Goal: Task Accomplishment & Management: Complete application form

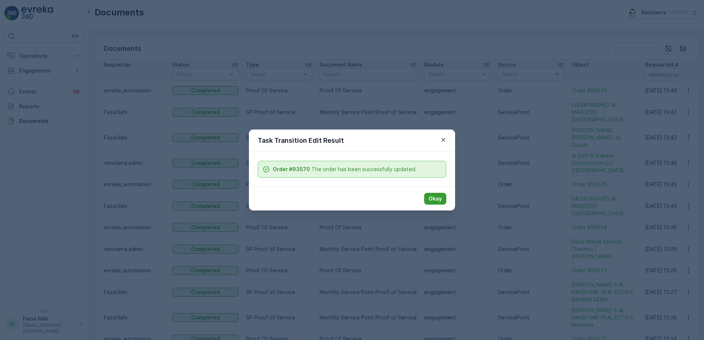
click at [433, 199] on p "Okay" at bounding box center [435, 198] width 13 height 7
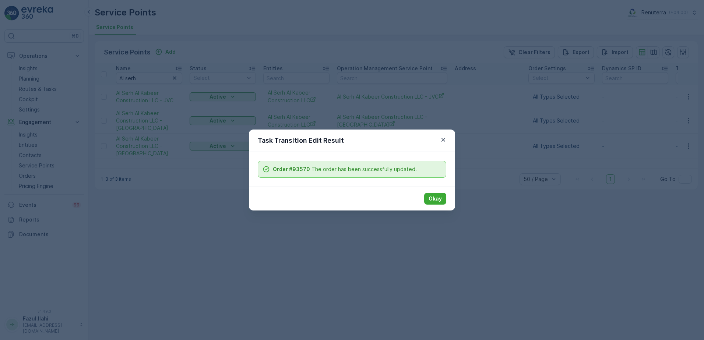
drag, startPoint x: 444, startPoint y: 197, endPoint x: 402, endPoint y: 181, distance: 44.9
click at [444, 197] on button "Okay" at bounding box center [435, 199] width 22 height 12
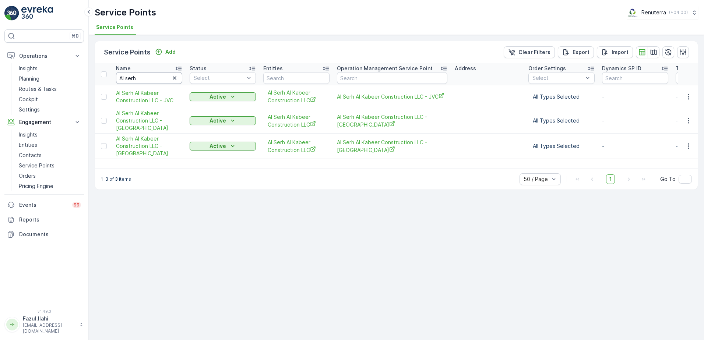
click at [149, 83] on input "Al serh" at bounding box center [149, 78] width 66 height 12
type input "Al"
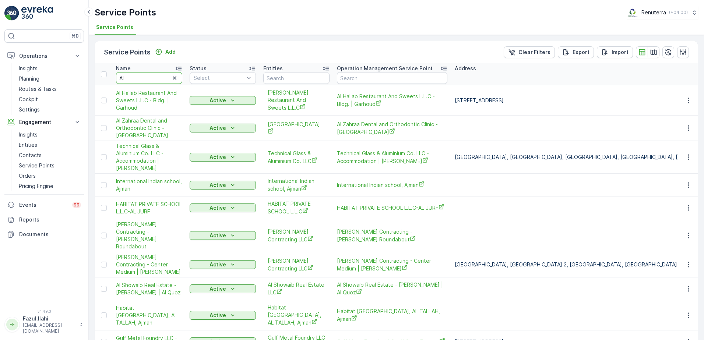
click at [149, 83] on input "Al" at bounding box center [149, 78] width 66 height 12
type input "Al dera"
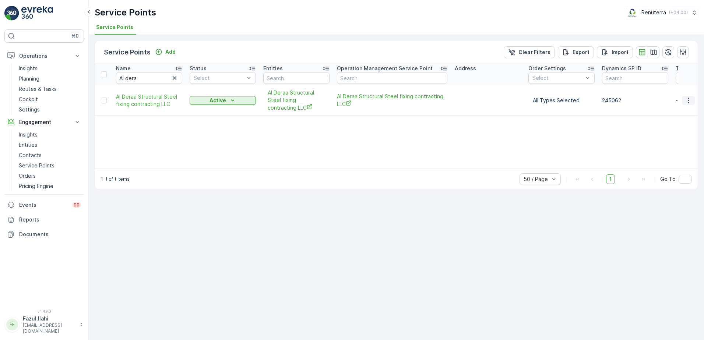
click at [685, 101] on button "button" at bounding box center [688, 100] width 13 height 9
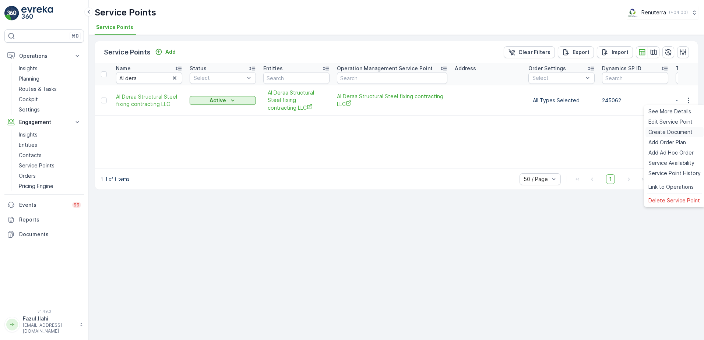
click at [663, 134] on span "Create Document" at bounding box center [670, 132] width 44 height 7
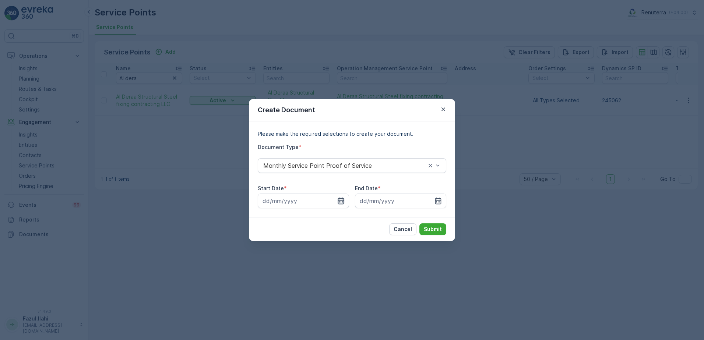
click at [344, 199] on icon "button" at bounding box center [341, 201] width 6 height 7
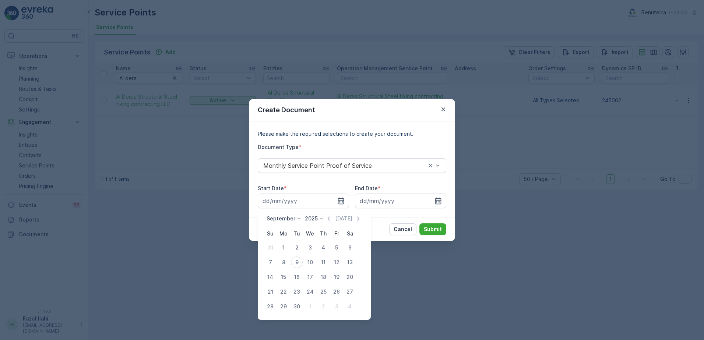
click at [327, 223] on div "September 2025 Today" at bounding box center [314, 221] width 95 height 12
click at [327, 221] on icon "button" at bounding box center [328, 218] width 7 height 7
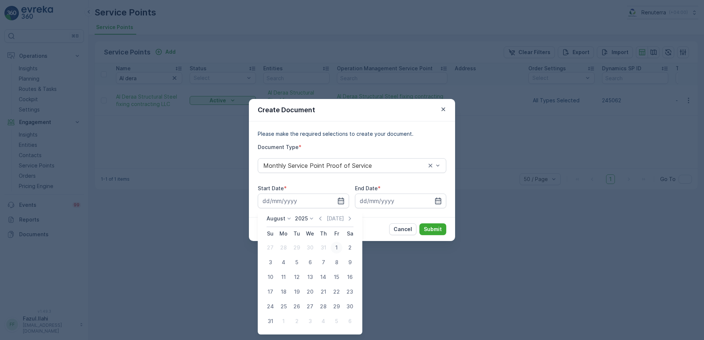
click at [338, 248] on div "1" at bounding box center [337, 248] width 12 height 12
type input "[DATE]"
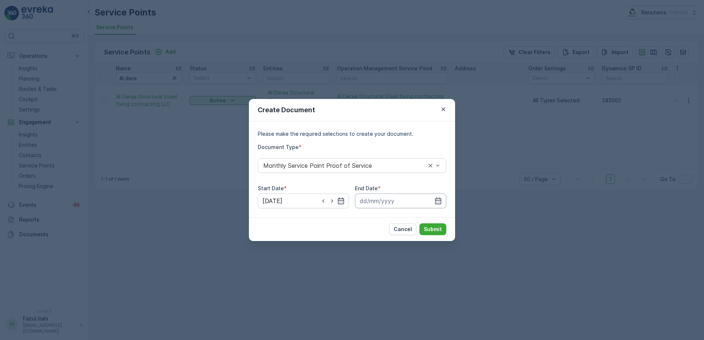
click at [440, 197] on input at bounding box center [400, 201] width 91 height 15
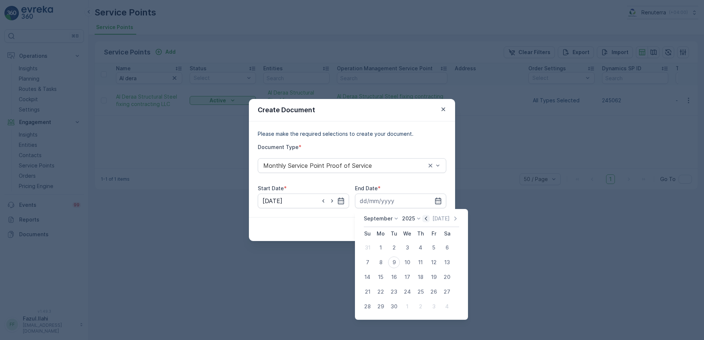
click at [425, 219] on icon "button" at bounding box center [425, 218] width 7 height 7
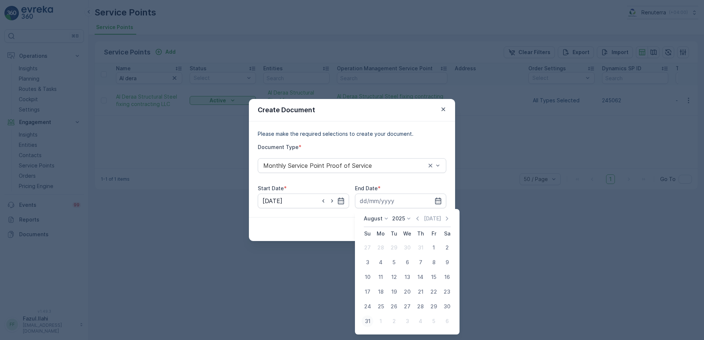
click at [370, 322] on div "31" at bounding box center [368, 322] width 12 height 12
type input "[DATE]"
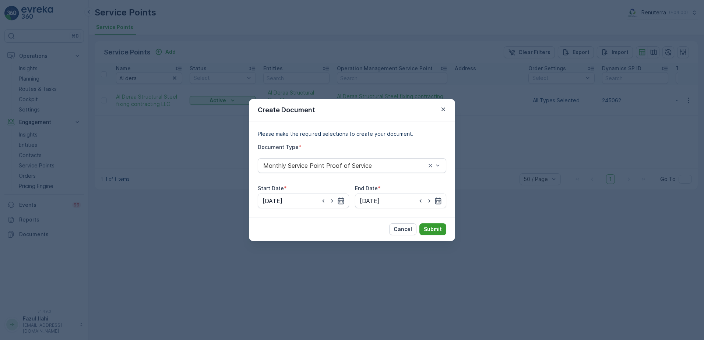
click at [430, 225] on button "Submit" at bounding box center [432, 230] width 27 height 12
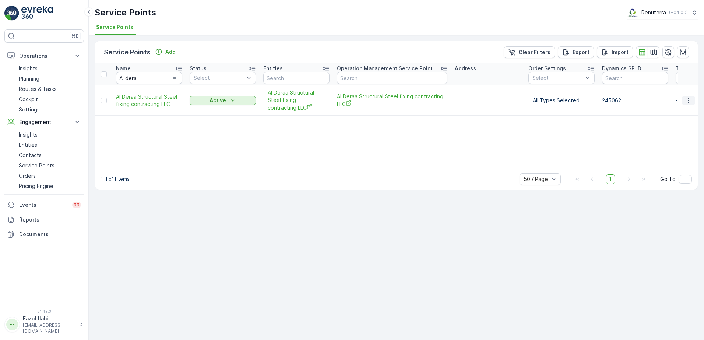
click at [687, 100] on icon "button" at bounding box center [688, 100] width 7 height 7
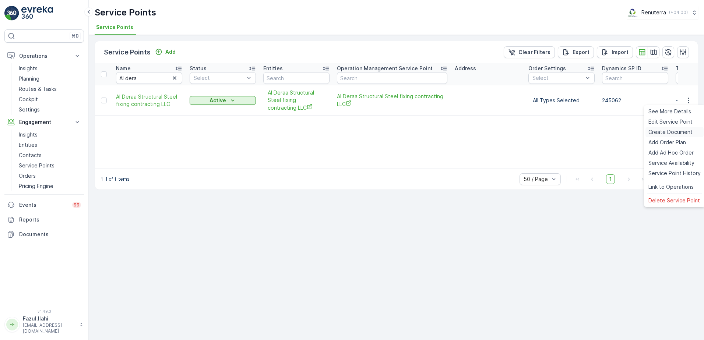
click at [672, 129] on span "Create Document" at bounding box center [670, 132] width 44 height 7
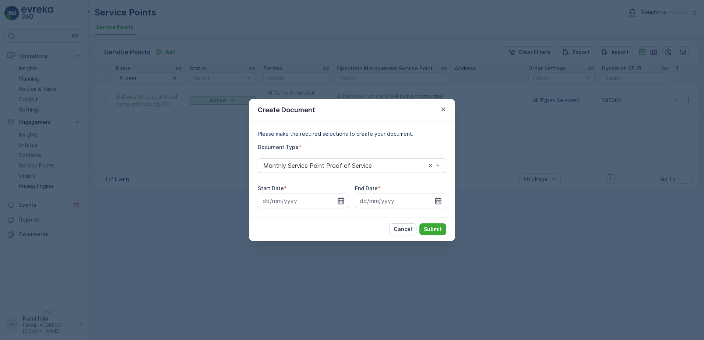
click at [341, 199] on icon "button" at bounding box center [340, 200] width 7 height 7
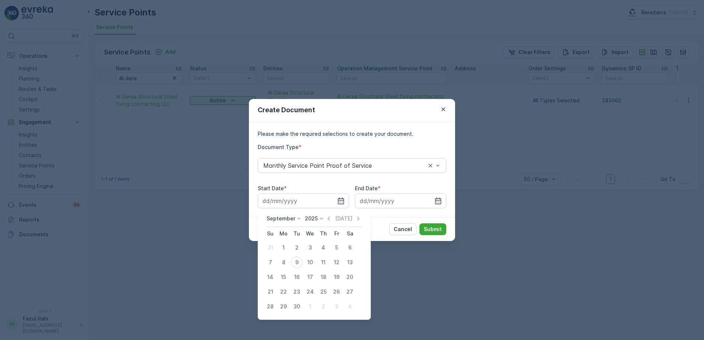
click at [328, 214] on div "September 2025 Today Su Mo Tu We Th Fr Sa 31 1 2 3 4 5 6 7 8 9 10 11 12 13 14 1…" at bounding box center [314, 264] width 113 height 111
click at [327, 216] on icon "button" at bounding box center [328, 218] width 7 height 7
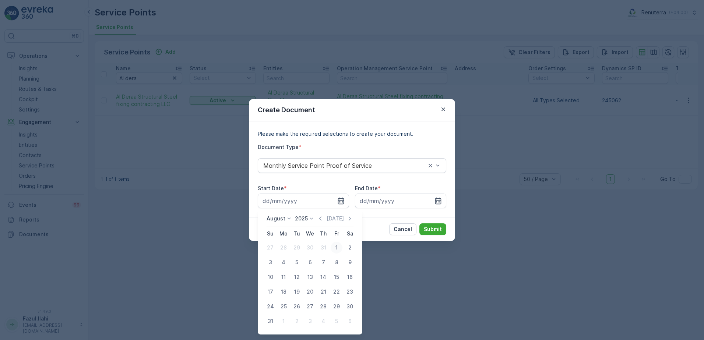
click at [337, 247] on div "1" at bounding box center [337, 248] width 12 height 12
type input "01.08.2025"
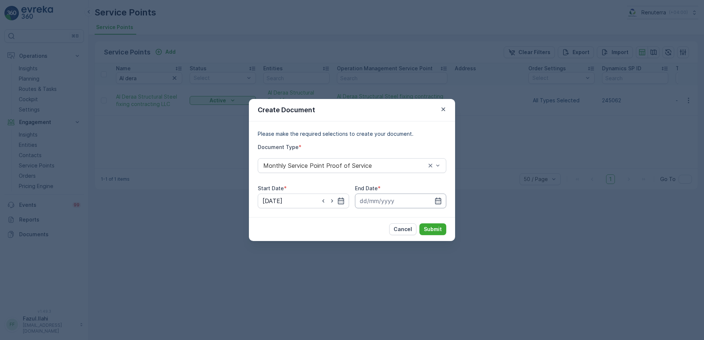
click at [434, 198] on input at bounding box center [400, 201] width 91 height 15
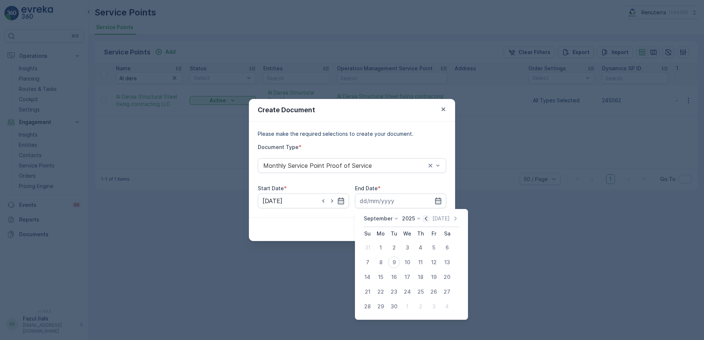
click at [422, 215] on icon "button" at bounding box center [425, 218] width 7 height 7
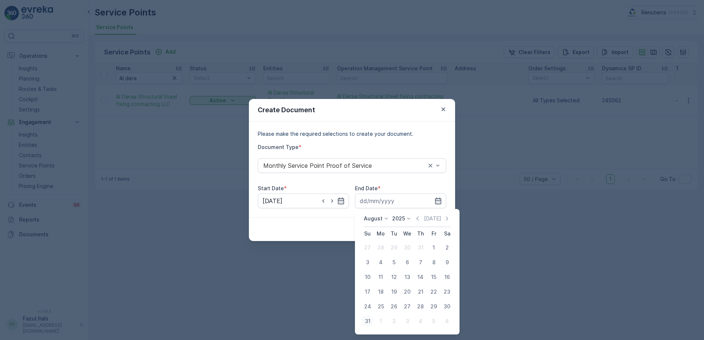
click at [365, 319] on div "31" at bounding box center [368, 322] width 12 height 12
type input "31.08.2025"
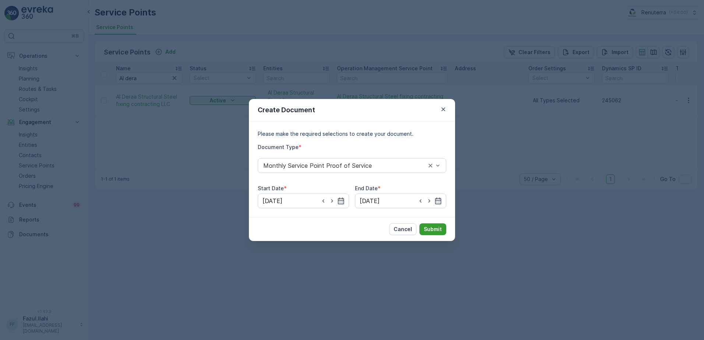
click at [429, 231] on p "Submit" at bounding box center [433, 229] width 18 height 7
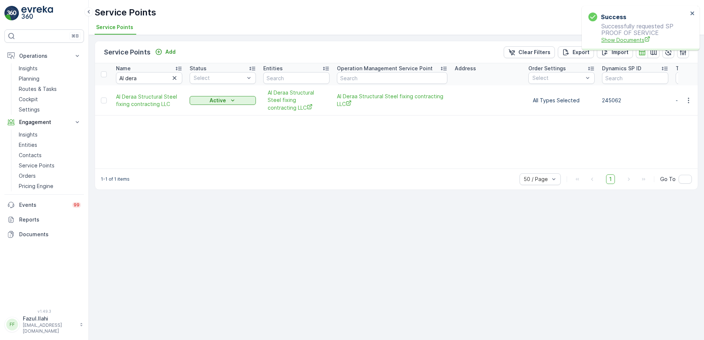
click at [630, 37] on span "Show Documents" at bounding box center [644, 40] width 87 height 8
click at [146, 78] on input "Al dera" at bounding box center [149, 78] width 66 height 12
type input "Al fajr"
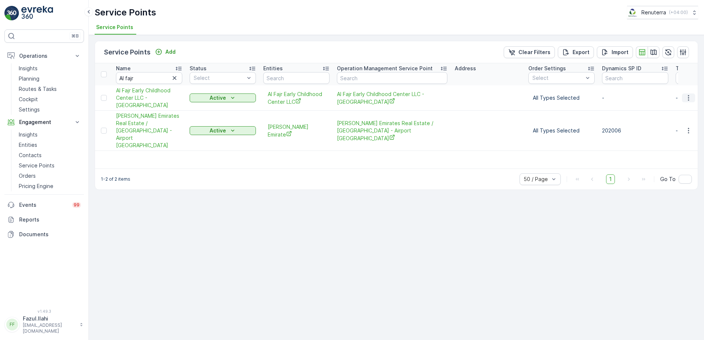
click at [684, 96] on button "button" at bounding box center [688, 98] width 13 height 9
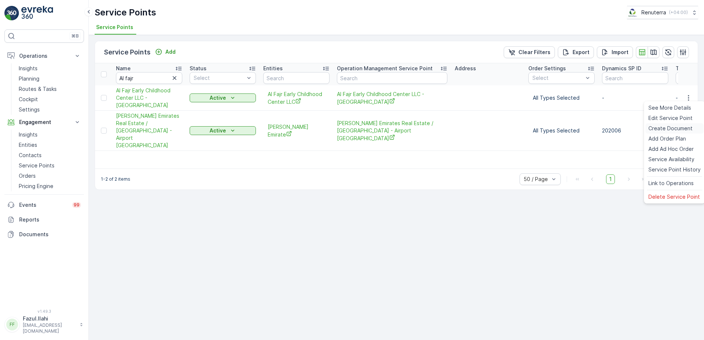
click at [667, 127] on span "Create Document" at bounding box center [670, 128] width 44 height 7
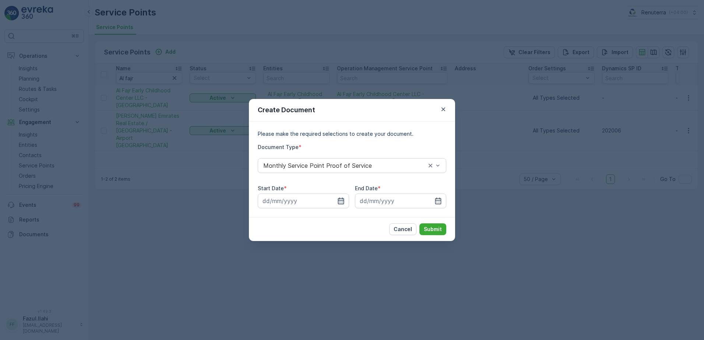
click at [341, 198] on icon "button" at bounding box center [340, 200] width 7 height 7
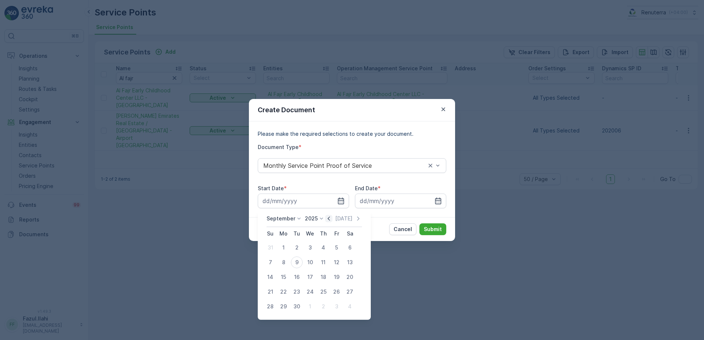
click at [326, 221] on icon "button" at bounding box center [328, 218] width 7 height 7
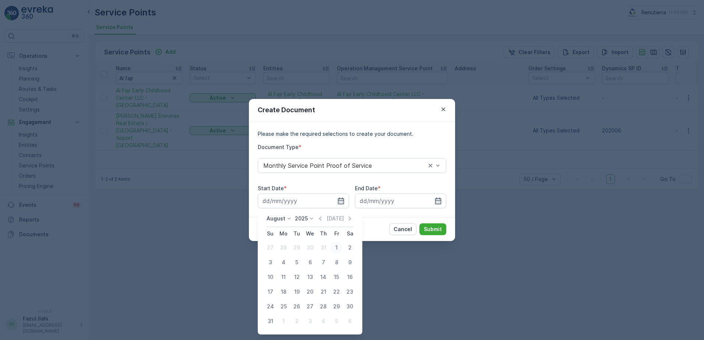
click at [333, 246] on div "1" at bounding box center [337, 248] width 12 height 12
type input "01.08.2025"
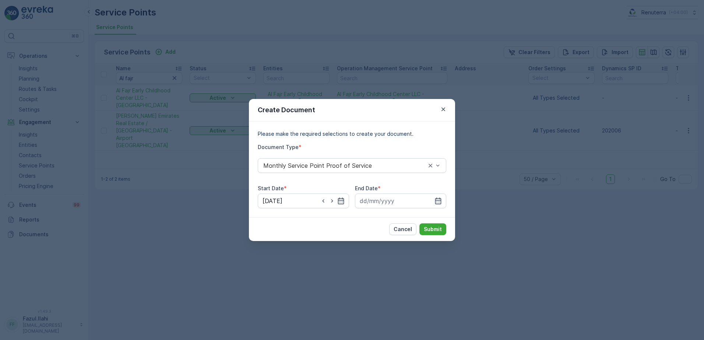
click at [446, 197] on div "Please make the required selections to create your document. Document Type * Mo…" at bounding box center [352, 170] width 206 height 96
click at [440, 200] on icon "button" at bounding box center [438, 200] width 7 height 7
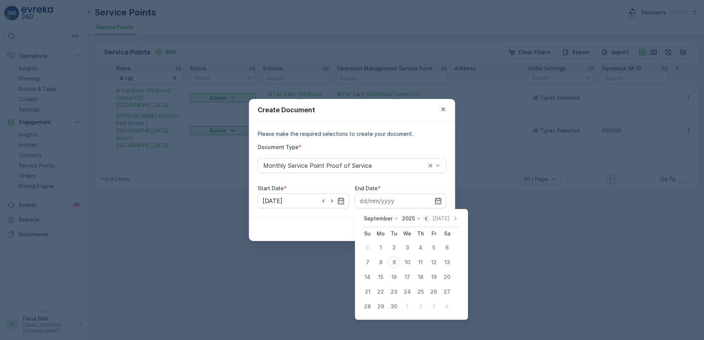
click at [426, 215] on icon "button" at bounding box center [425, 218] width 7 height 7
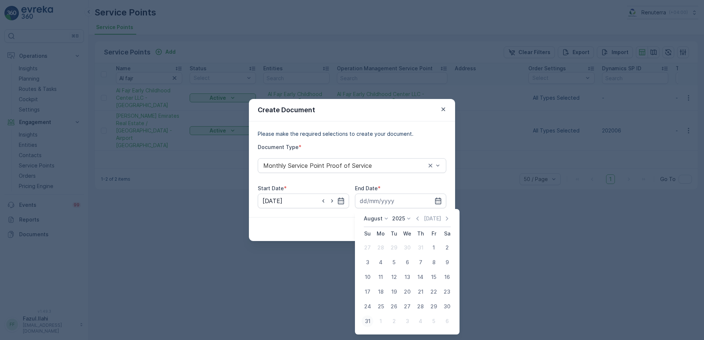
click at [366, 324] on div "31" at bounding box center [368, 322] width 12 height 12
type input "31.08.2025"
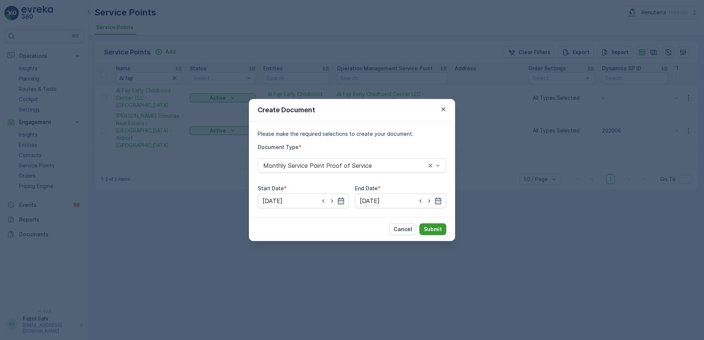
click at [440, 226] on p "Submit" at bounding box center [433, 229] width 18 height 7
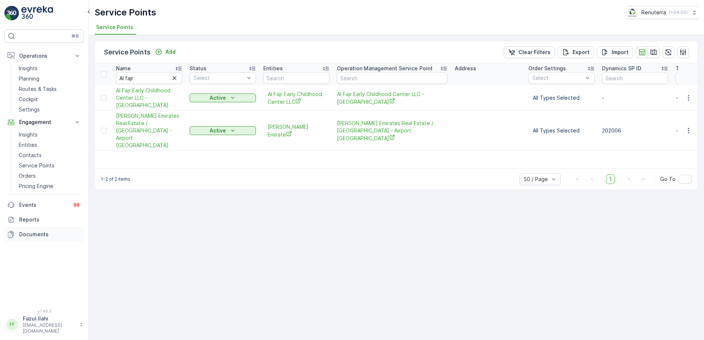
click at [34, 228] on link "Documents" at bounding box center [44, 234] width 80 height 15
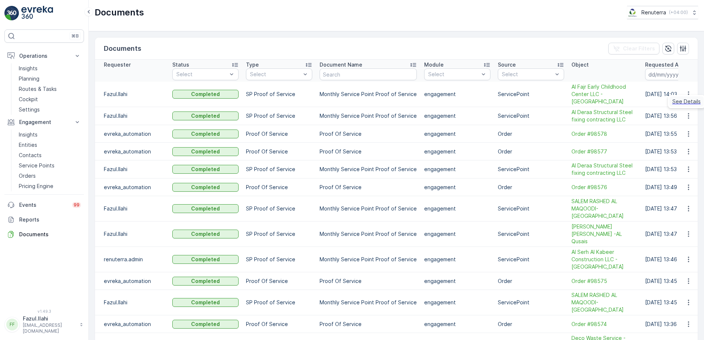
click at [684, 102] on span "See Details" at bounding box center [686, 101] width 28 height 7
drag, startPoint x: 46, startPoint y: 164, endPoint x: 77, endPoint y: 109, distance: 63.5
click at [46, 164] on p "Service Points" at bounding box center [37, 165] width 36 height 7
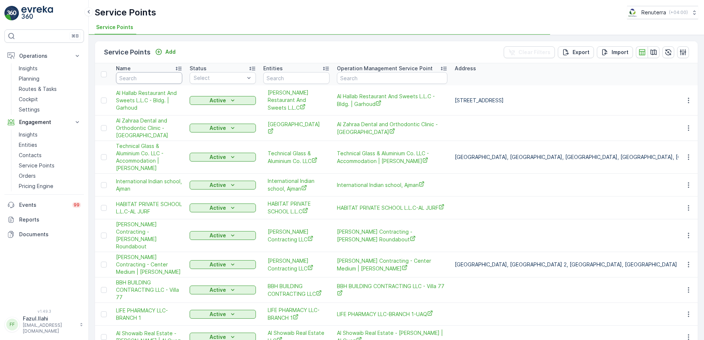
click at [147, 75] on input "text" at bounding box center [149, 78] width 66 height 12
click at [149, 78] on input "A" at bounding box center [149, 78] width 66 height 12
type input "A"
click at [149, 78] on input "A" at bounding box center [149, 78] width 66 height 12
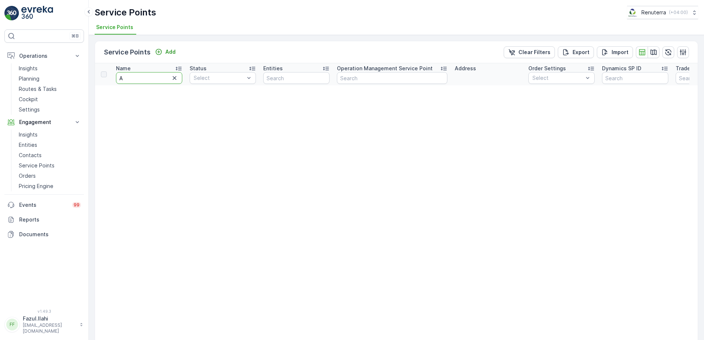
click at [149, 78] on input "A" at bounding box center [149, 78] width 66 height 12
type input "A"
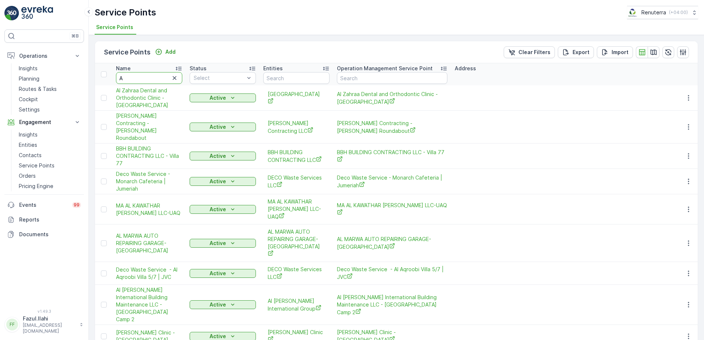
click at [149, 78] on input "A" at bounding box center [149, 78] width 66 height 12
type input "A hawa"
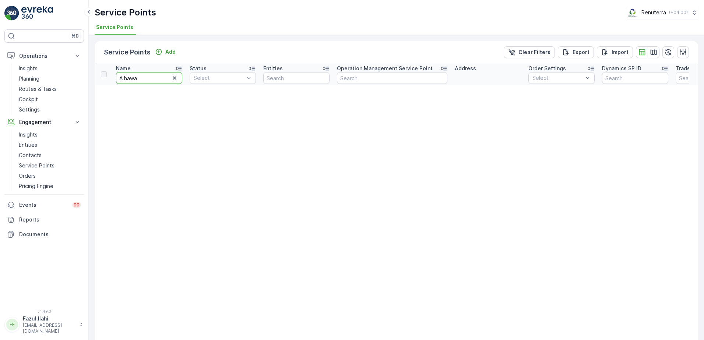
click at [149, 78] on input "A hawa" at bounding box center [149, 78] width 66 height 12
type input "A"
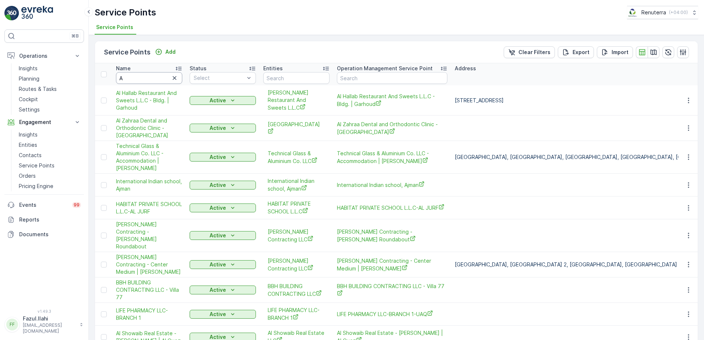
click at [149, 80] on input "A" at bounding box center [149, 78] width 66 height 12
type input "Al"
click at [149, 80] on input "Al" at bounding box center [149, 78] width 66 height 12
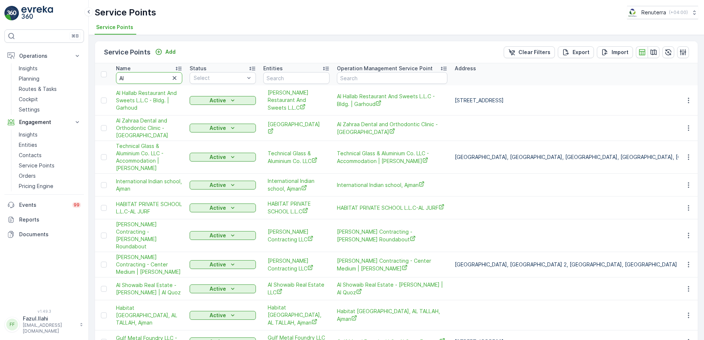
click at [153, 82] on input "Al" at bounding box center [149, 78] width 66 height 12
type input "Al"
click at [153, 81] on input "Al" at bounding box center [149, 78] width 66 height 12
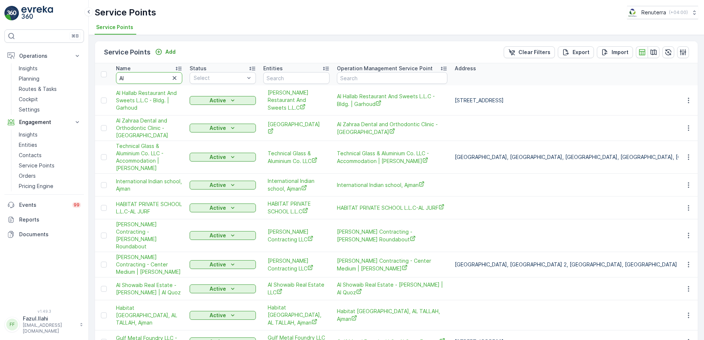
click at [153, 81] on input "Al" at bounding box center [149, 78] width 66 height 12
type input "Al hawa"
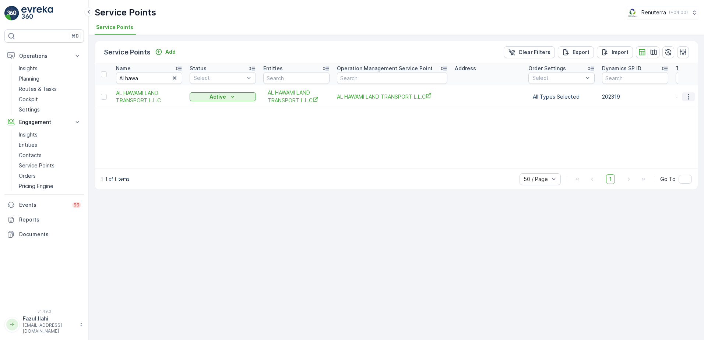
click at [689, 94] on icon "button" at bounding box center [688, 96] width 7 height 7
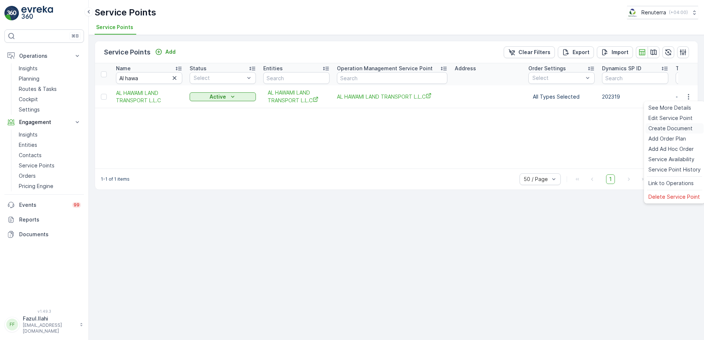
click at [658, 126] on span "Create Document" at bounding box center [670, 128] width 44 height 7
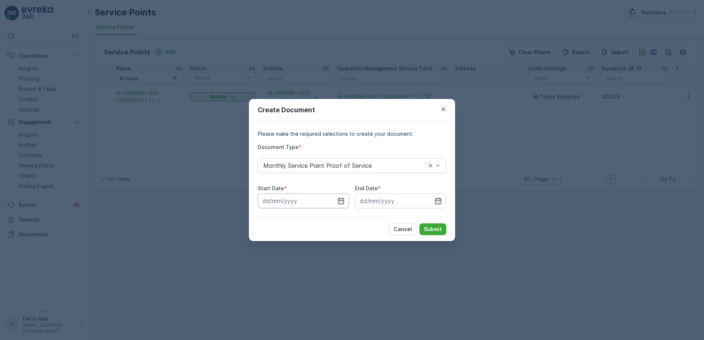
click at [335, 200] on input at bounding box center [303, 201] width 91 height 15
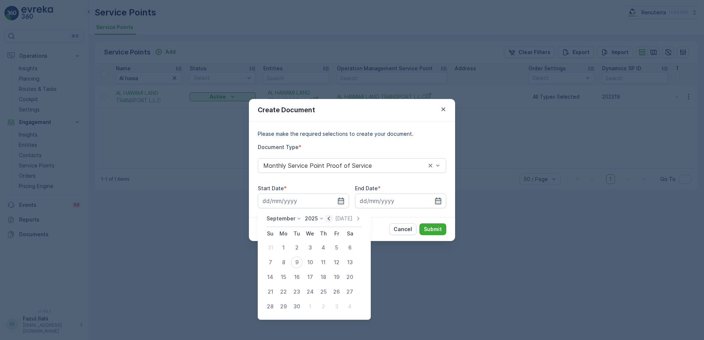
click at [326, 221] on icon "button" at bounding box center [328, 218] width 7 height 7
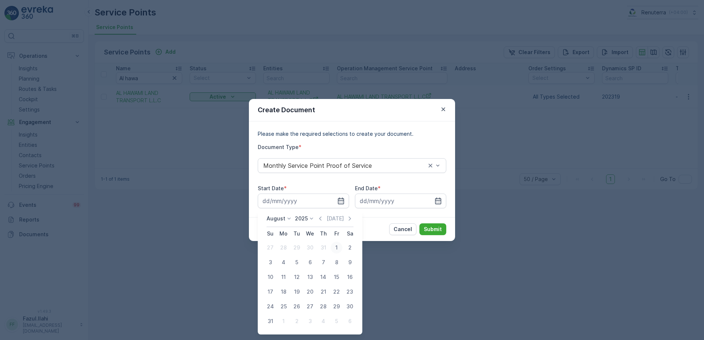
click at [337, 247] on div "1" at bounding box center [337, 248] width 12 height 12
type input "01.08.2025"
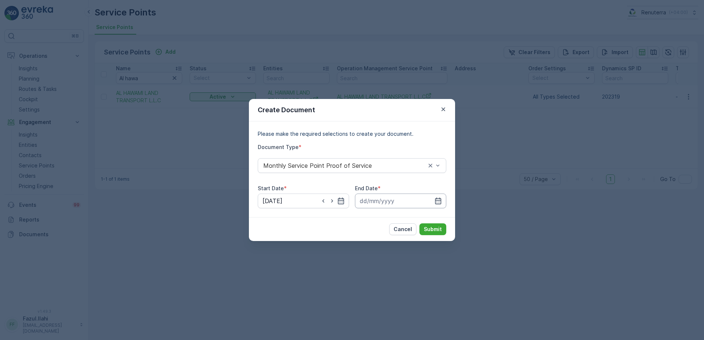
click at [443, 200] on input at bounding box center [400, 201] width 91 height 15
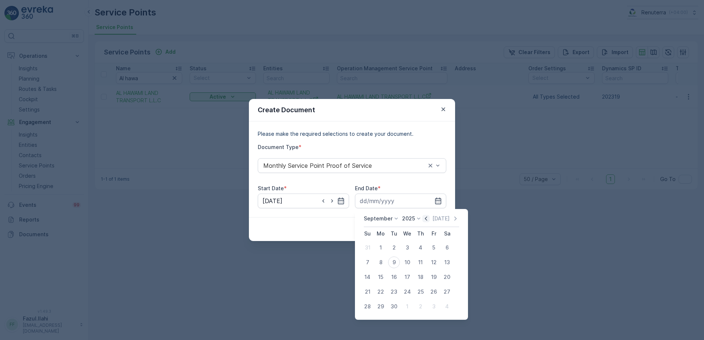
click at [428, 219] on icon "button" at bounding box center [425, 218] width 7 height 7
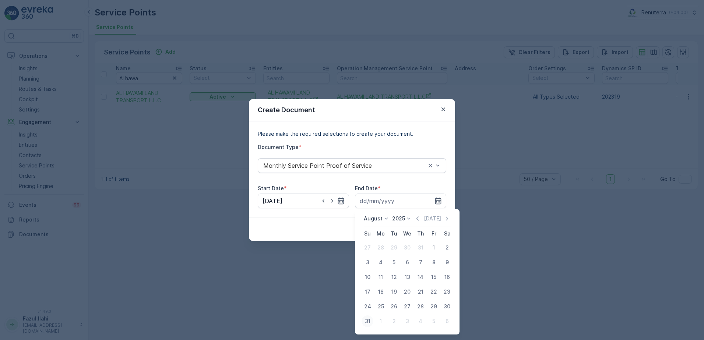
click at [369, 322] on div "31" at bounding box center [368, 322] width 12 height 12
type input "31.08.2025"
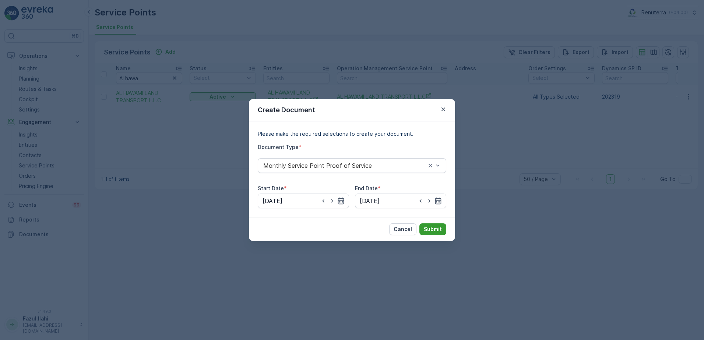
click at [432, 226] on p "Submit" at bounding box center [433, 229] width 18 height 7
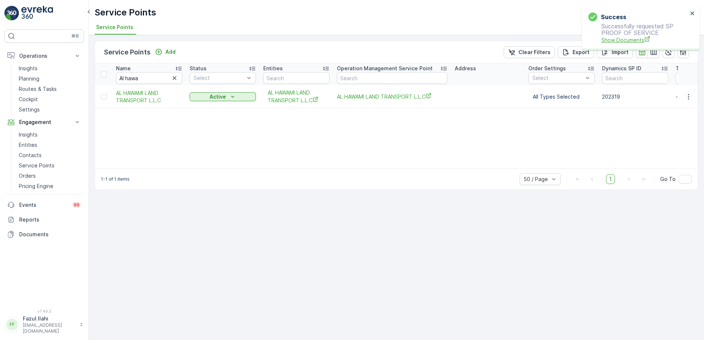
click at [639, 36] on span "Show Documents" at bounding box center [644, 40] width 87 height 8
click at [134, 96] on span "AL HAWAMI LAND TRANSPORT L.L.C" at bounding box center [149, 96] width 66 height 15
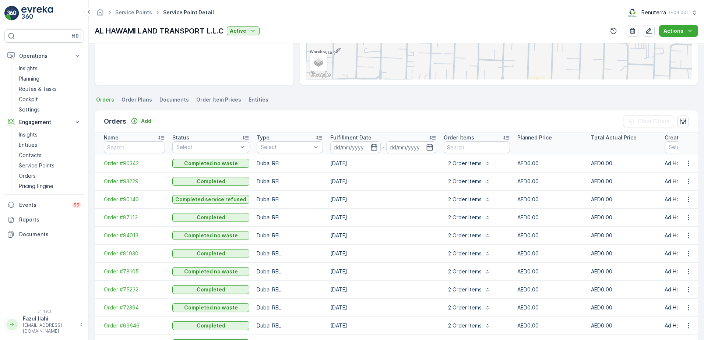
scroll to position [184, 0]
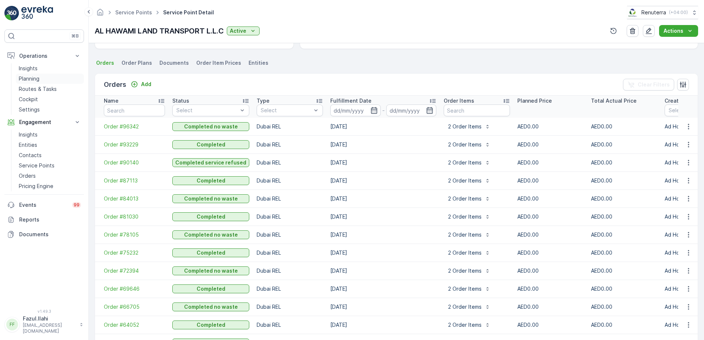
drag, startPoint x: 40, startPoint y: 74, endPoint x: 51, endPoint y: 74, distance: 10.7
click at [40, 74] on link "Planning" at bounding box center [50, 79] width 68 height 10
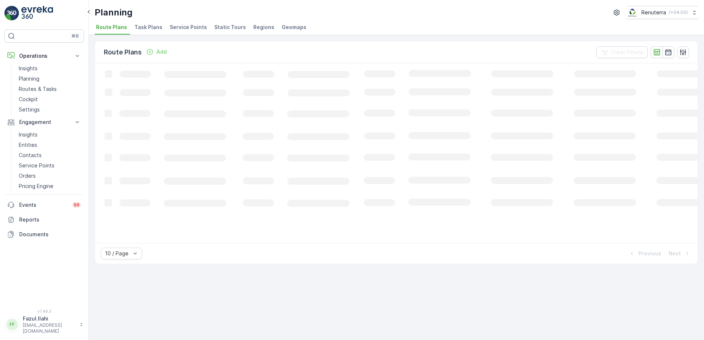
click at [189, 27] on span "Service Points" at bounding box center [188, 27] width 37 height 7
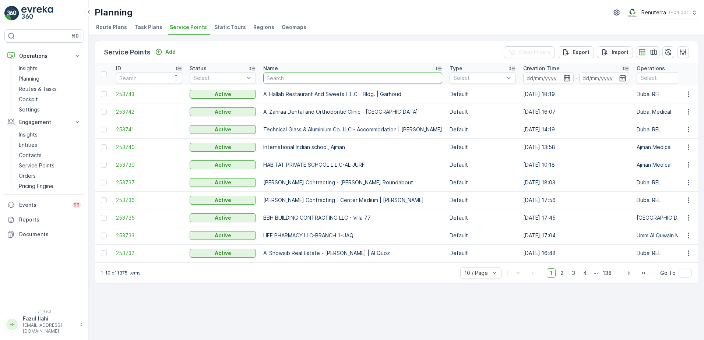
click at [315, 73] on input "text" at bounding box center [352, 78] width 179 height 12
type input "Hawa"
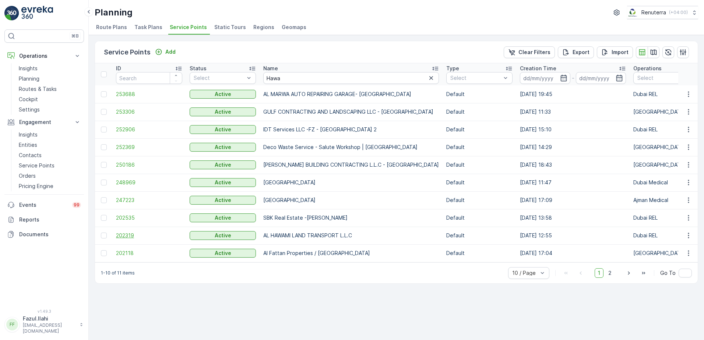
click at [129, 237] on span "202319" at bounding box center [149, 235] width 66 height 7
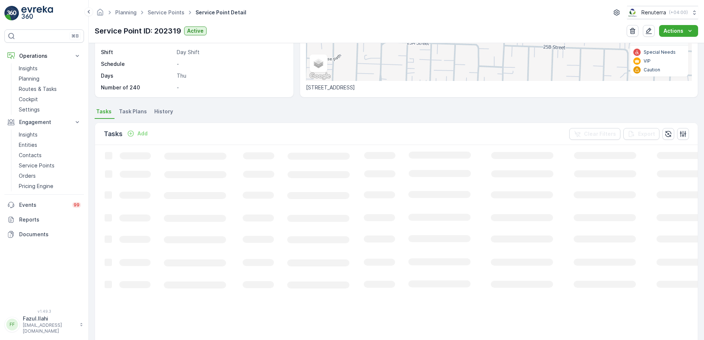
scroll to position [147, 0]
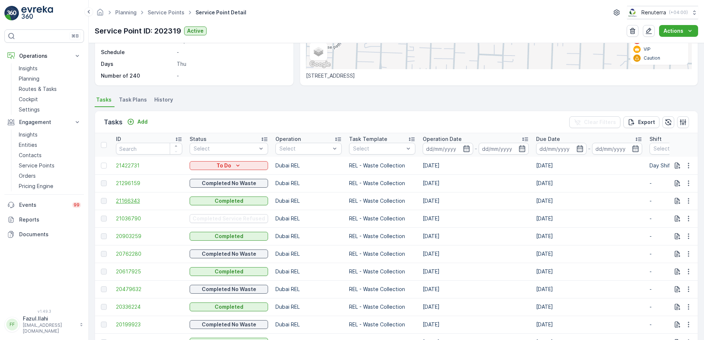
click at [129, 200] on span "21166343" at bounding box center [149, 200] width 66 height 7
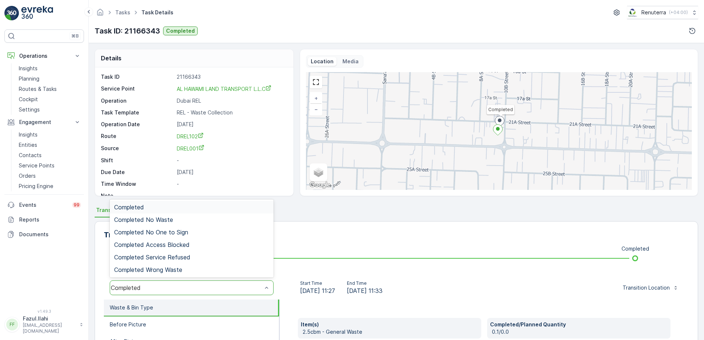
click at [153, 202] on div "Completed" at bounding box center [192, 207] width 164 height 13
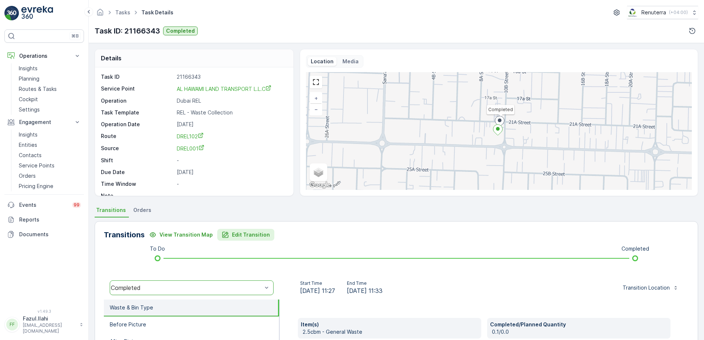
click at [238, 235] on p "Edit Transition" at bounding box center [251, 234] width 38 height 7
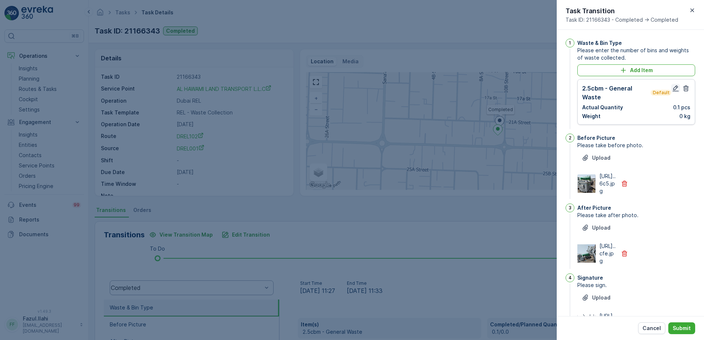
click at [674, 89] on icon "button" at bounding box center [676, 88] width 6 height 6
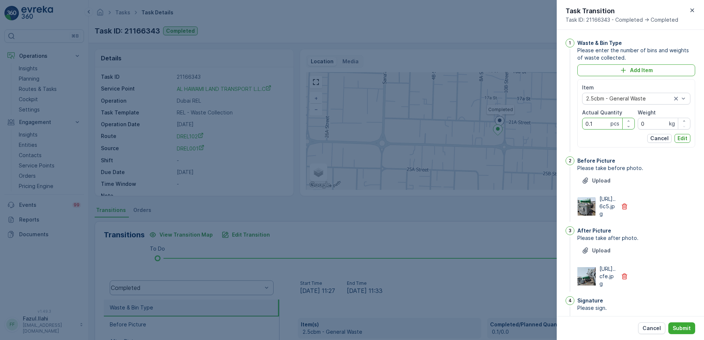
click at [593, 123] on Quantity "0.1" at bounding box center [608, 124] width 53 height 12
type Quantity "1"
click at [682, 139] on p "Edit" at bounding box center [683, 138] width 10 height 7
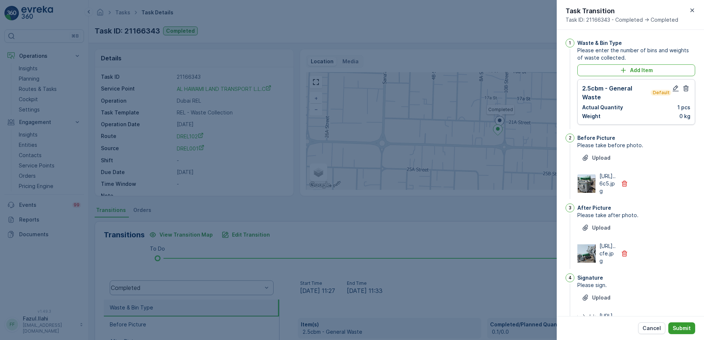
click at [682, 331] on p "Submit" at bounding box center [682, 328] width 18 height 7
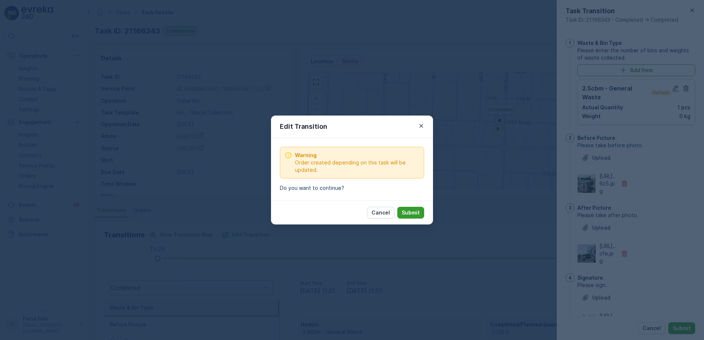
click at [415, 209] on button "Submit" at bounding box center [410, 213] width 27 height 12
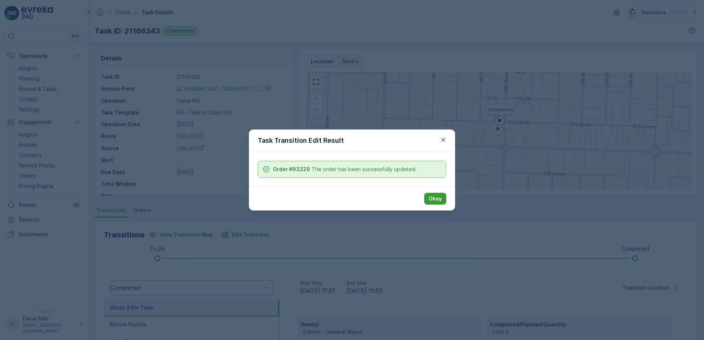
click at [435, 197] on p "Okay" at bounding box center [435, 198] width 13 height 7
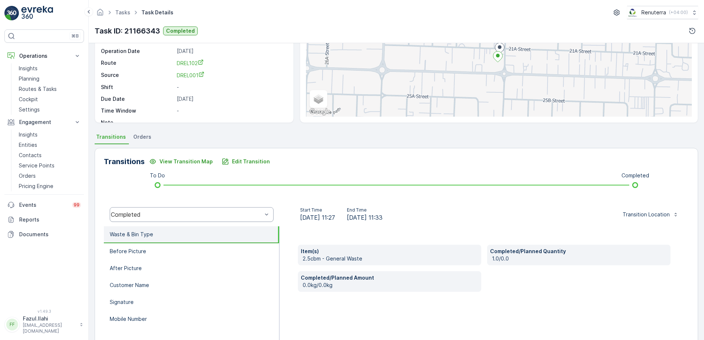
scroll to position [74, 0]
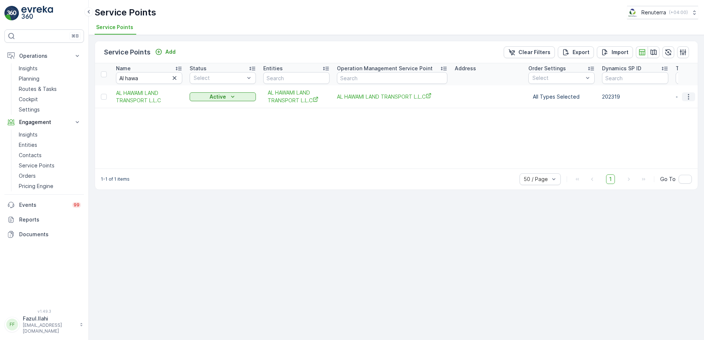
click at [687, 95] on icon "button" at bounding box center [688, 96] width 7 height 7
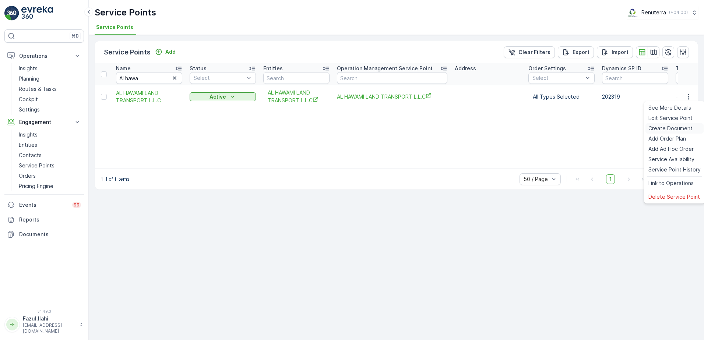
click at [660, 129] on span "Create Document" at bounding box center [670, 128] width 44 height 7
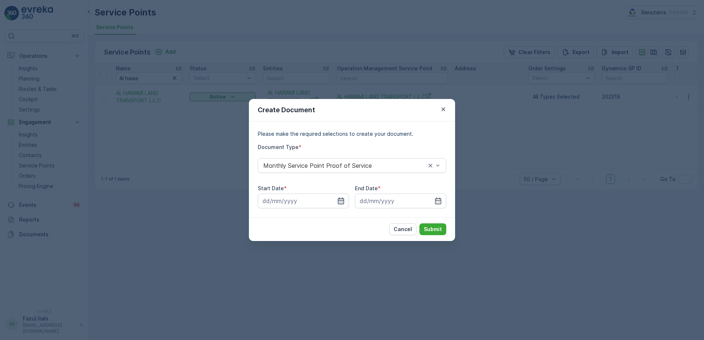
click at [342, 202] on icon "button" at bounding box center [341, 201] width 6 height 7
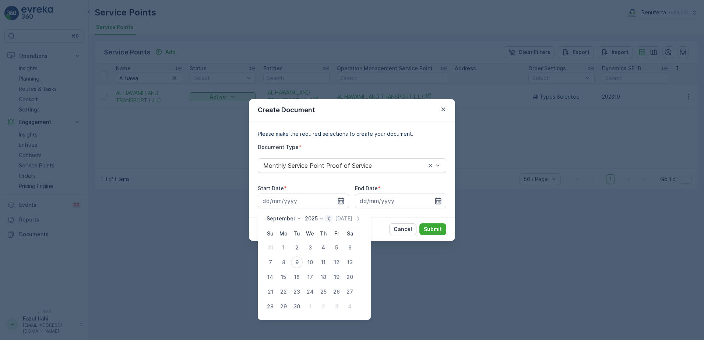
click at [327, 217] on icon "button" at bounding box center [328, 218] width 7 height 7
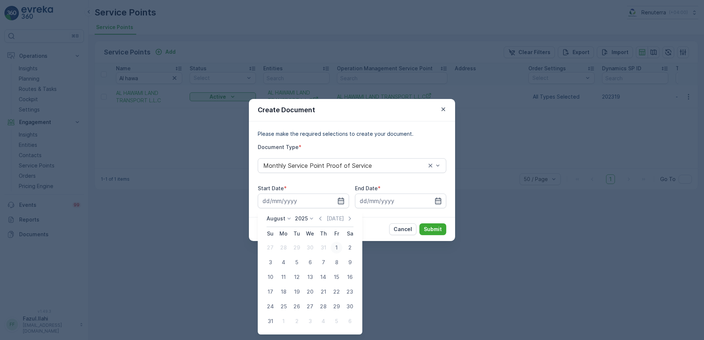
click at [333, 249] on div "1" at bounding box center [337, 248] width 12 height 12
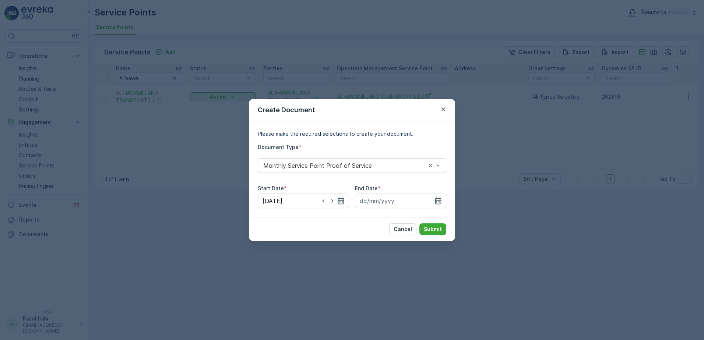
type input "01.08.2025"
click at [438, 200] on icon "button" at bounding box center [438, 201] width 6 height 7
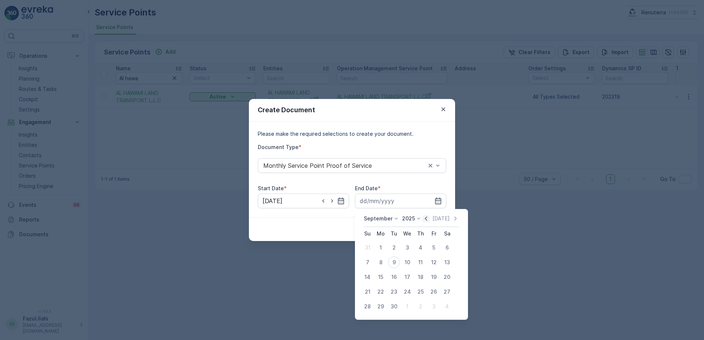
click at [426, 218] on icon "button" at bounding box center [425, 218] width 7 height 7
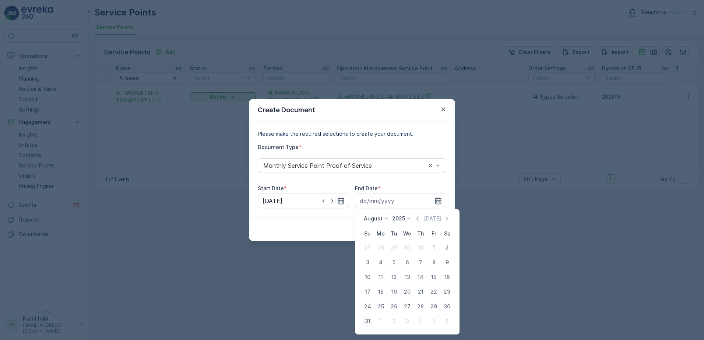
click at [371, 321] on div "31" at bounding box center [368, 322] width 12 height 12
type input "31.08.2025"
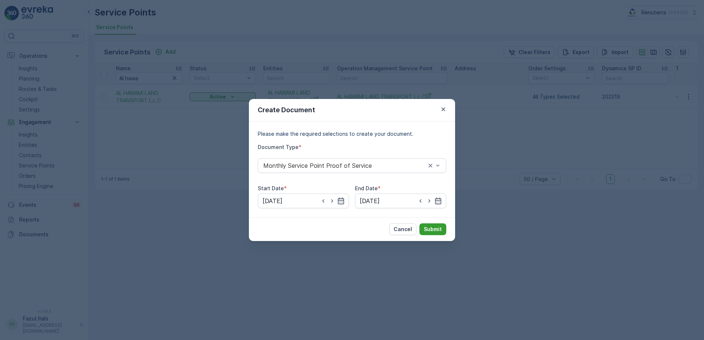
click at [428, 232] on p "Submit" at bounding box center [433, 229] width 18 height 7
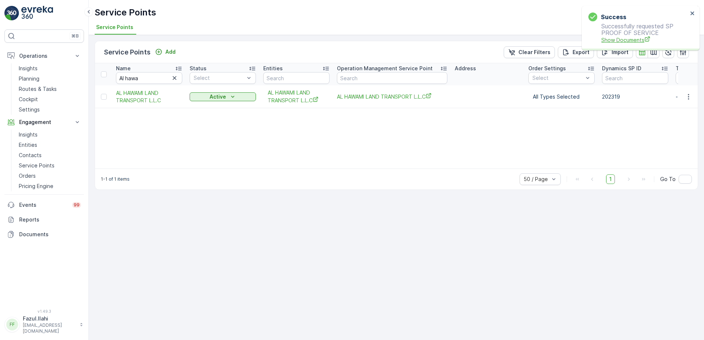
click at [629, 36] on span "Show Documents" at bounding box center [644, 40] width 87 height 8
click at [144, 78] on input "Al hawa" at bounding box center [149, 78] width 66 height 12
type input "Hudaiba"
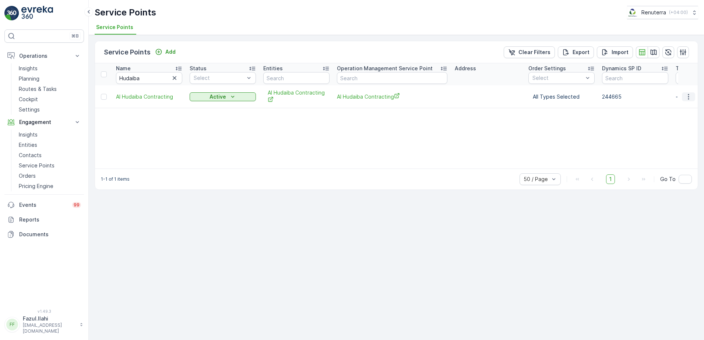
click at [690, 96] on icon "button" at bounding box center [688, 96] width 7 height 7
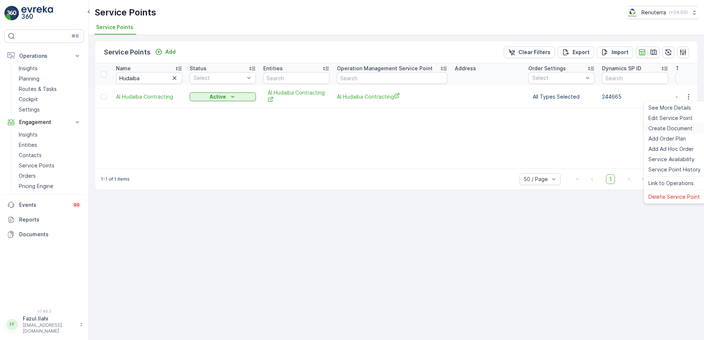
click at [661, 127] on span "Create Document" at bounding box center [670, 128] width 44 height 7
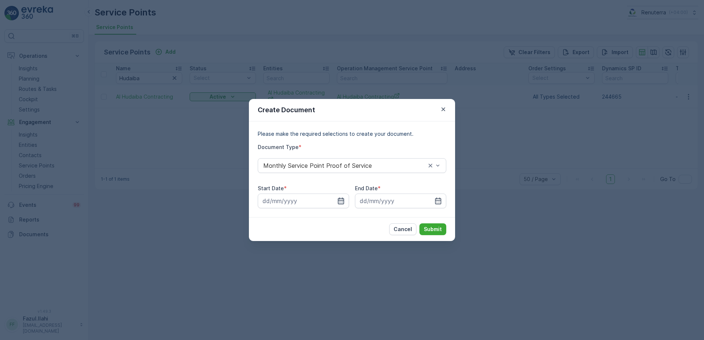
click at [342, 198] on icon "button" at bounding box center [341, 201] width 6 height 7
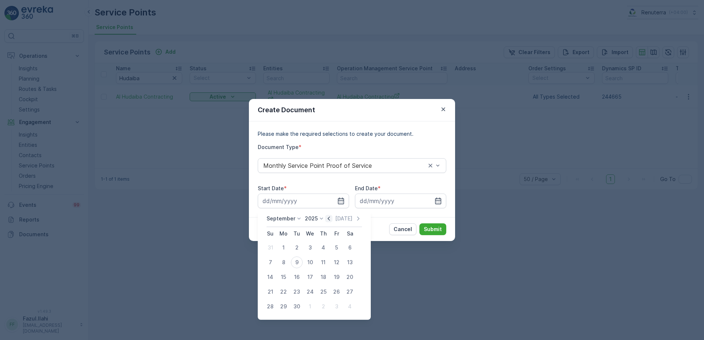
click at [329, 217] on icon "button" at bounding box center [328, 218] width 7 height 7
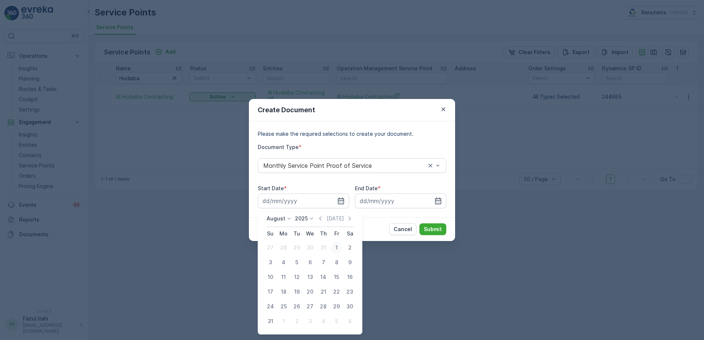
click at [340, 245] on div "1" at bounding box center [337, 248] width 12 height 12
type input "01.08.2025"
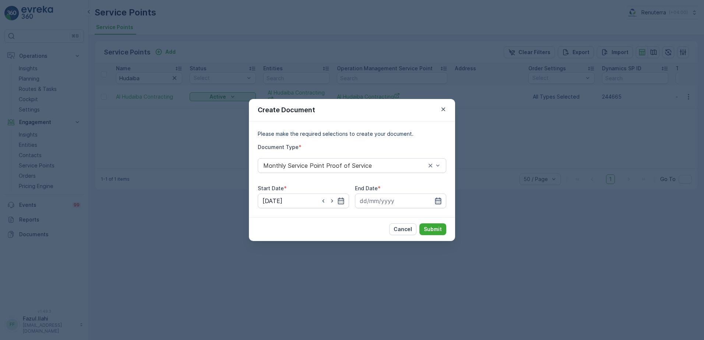
click at [439, 200] on icon "button" at bounding box center [438, 201] width 6 height 7
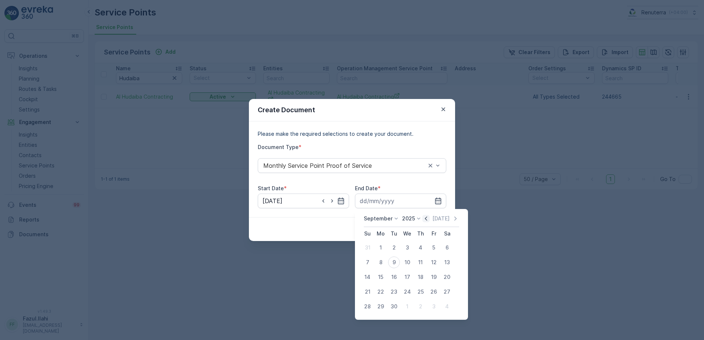
click at [425, 218] on icon "button" at bounding box center [426, 219] width 2 height 4
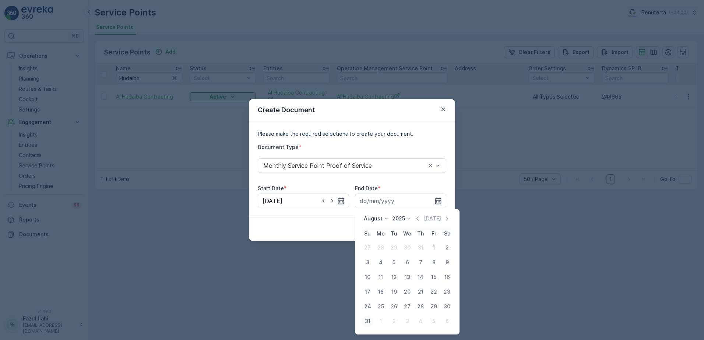
click at [365, 319] on div "31" at bounding box center [368, 322] width 12 height 12
type input "31.08.2025"
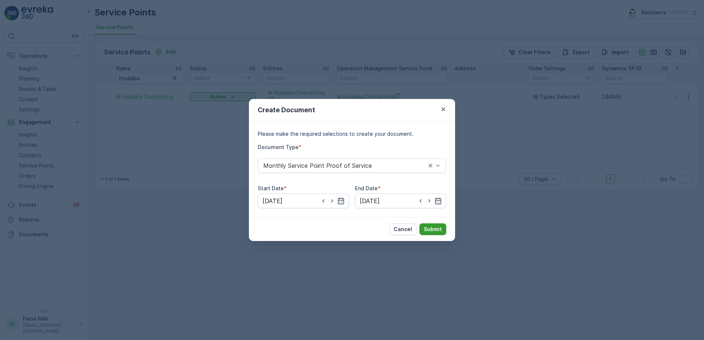
click at [437, 235] on button "Submit" at bounding box center [432, 230] width 27 height 12
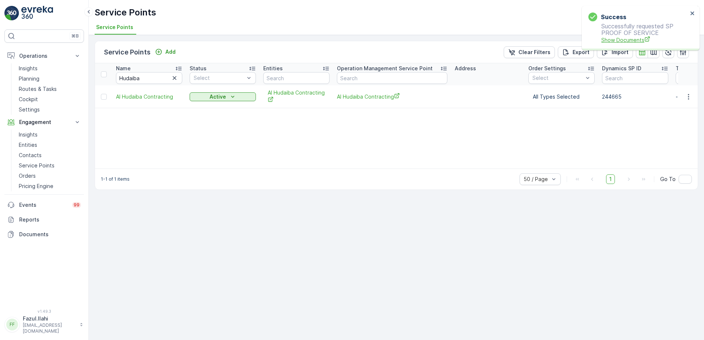
click at [622, 39] on span "Show Documents" at bounding box center [644, 40] width 87 height 8
click at [151, 77] on input "Hudaiba" at bounding box center [149, 78] width 66 height 12
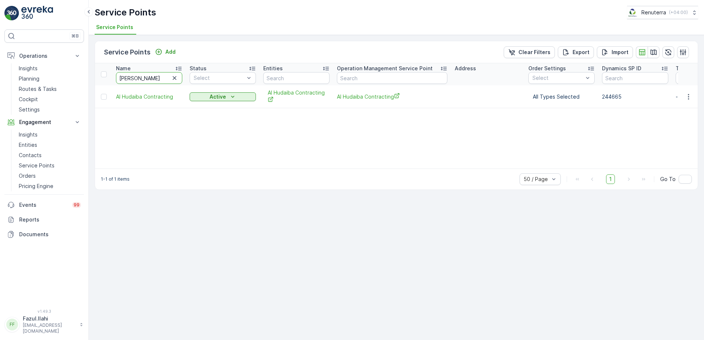
type input "kayed"
click at [691, 96] on icon "button" at bounding box center [688, 96] width 7 height 7
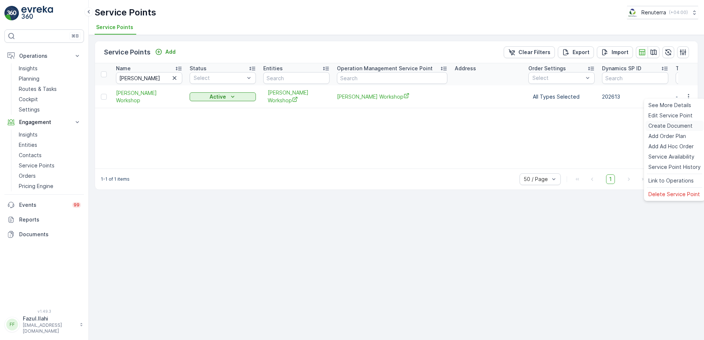
click at [672, 126] on span "Create Document" at bounding box center [670, 125] width 44 height 7
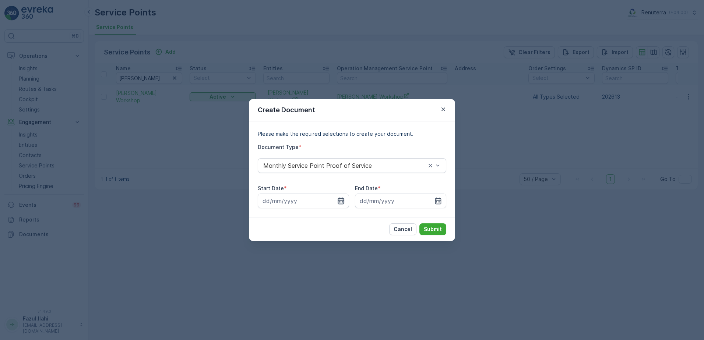
click at [341, 199] on icon "button" at bounding box center [341, 201] width 6 height 7
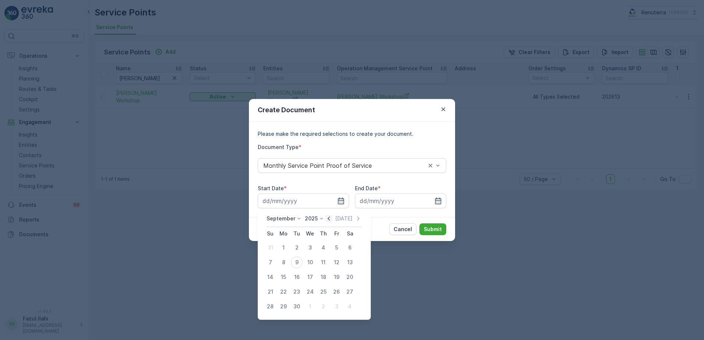
click at [328, 219] on icon "button" at bounding box center [328, 218] width 7 height 7
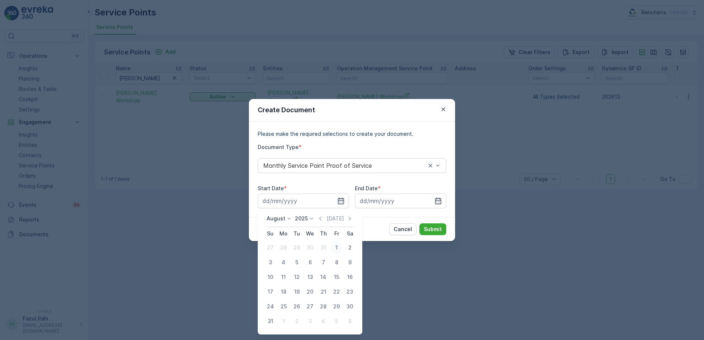
click at [336, 249] on div "1" at bounding box center [337, 248] width 12 height 12
type input "01.08.2025"
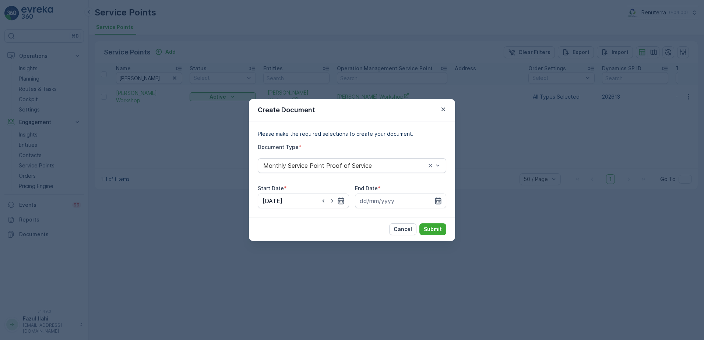
click at [440, 197] on icon "button" at bounding box center [438, 200] width 7 height 7
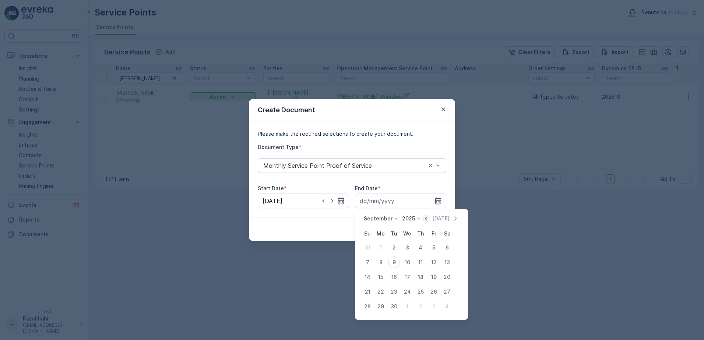
click at [426, 218] on icon "button" at bounding box center [425, 218] width 7 height 7
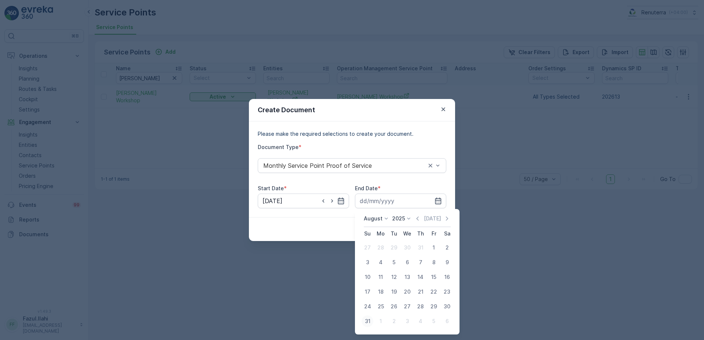
click at [364, 324] on div "31" at bounding box center [368, 322] width 12 height 12
type input "31.08.2025"
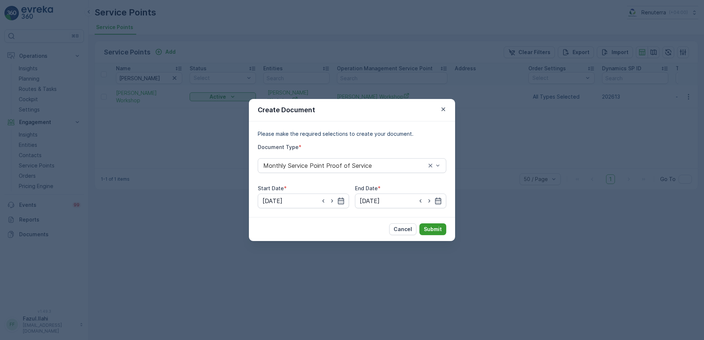
click at [439, 227] on p "Submit" at bounding box center [433, 229] width 18 height 7
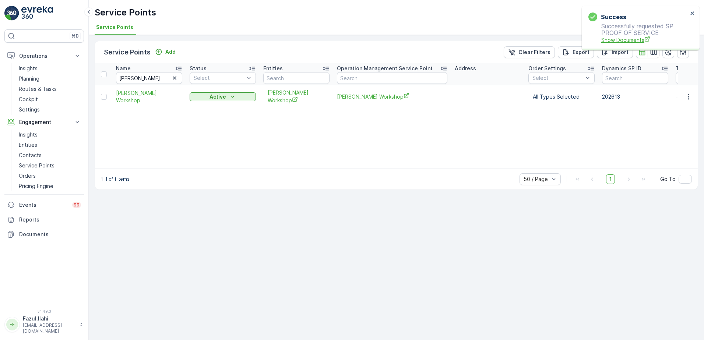
click at [625, 38] on span "Show Documents" at bounding box center [644, 40] width 87 height 8
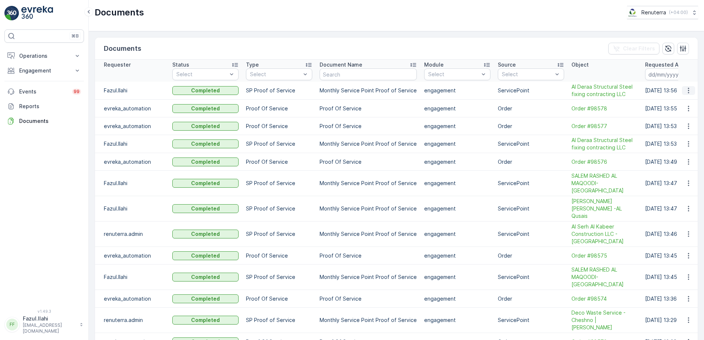
click at [689, 91] on icon "button" at bounding box center [688, 90] width 7 height 7
click at [687, 99] on span "See Details" at bounding box center [686, 101] width 28 height 7
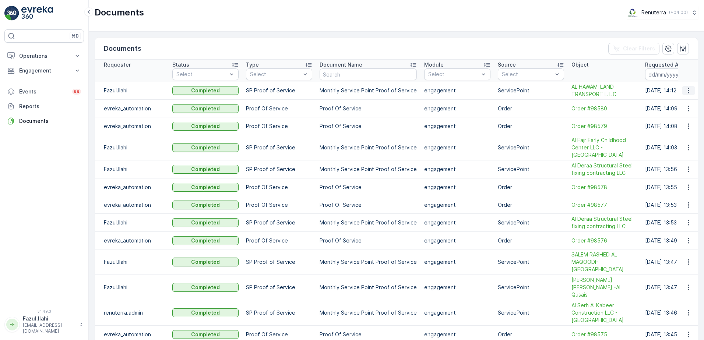
click at [685, 90] on icon "button" at bounding box center [688, 90] width 7 height 7
click at [689, 102] on span "See Details" at bounding box center [686, 101] width 28 height 7
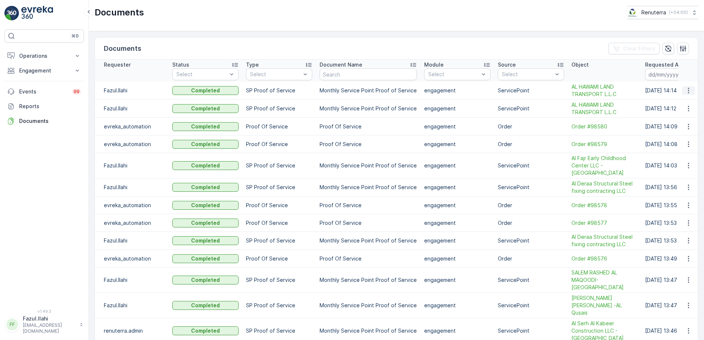
click at [682, 89] on button "button" at bounding box center [688, 90] width 13 height 9
click at [678, 101] on span "See Details" at bounding box center [686, 101] width 28 height 7
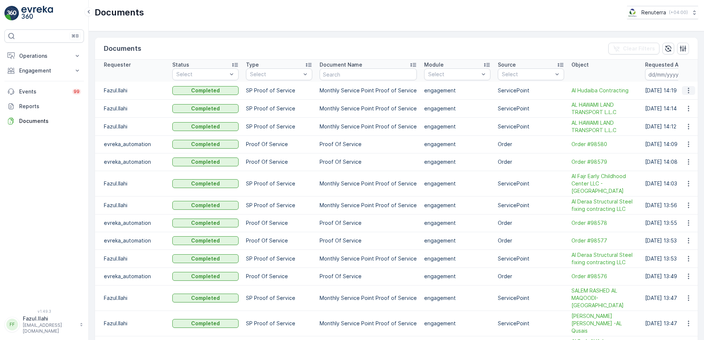
click at [687, 91] on icon "button" at bounding box center [688, 90] width 7 height 7
click at [682, 101] on span "See Details" at bounding box center [686, 101] width 28 height 7
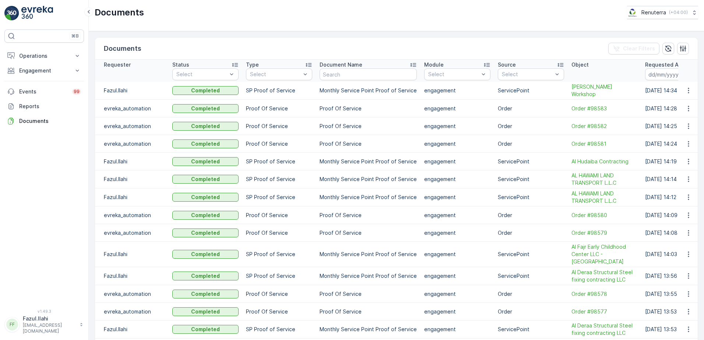
click at [685, 96] on td at bounding box center [688, 91] width 20 height 18
click at [688, 91] on icon "button" at bounding box center [688, 90] width 7 height 7
click at [681, 101] on span "See Details" at bounding box center [686, 101] width 28 height 7
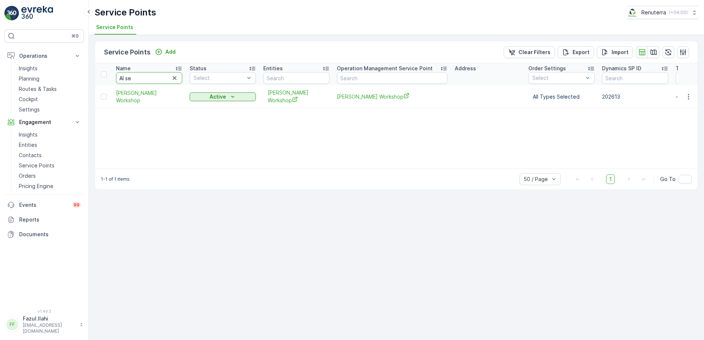
type input "Al ser"
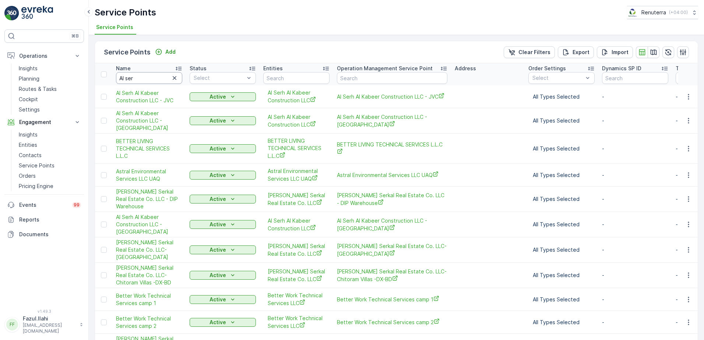
click at [151, 80] on input "Al ser" at bounding box center [149, 78] width 66 height 12
type input "Al serh"
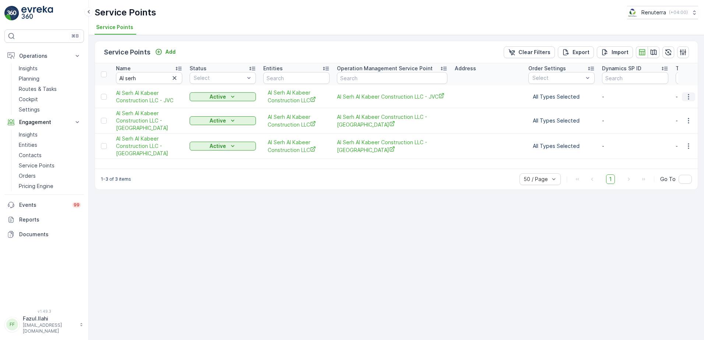
click at [687, 97] on icon "button" at bounding box center [688, 96] width 7 height 7
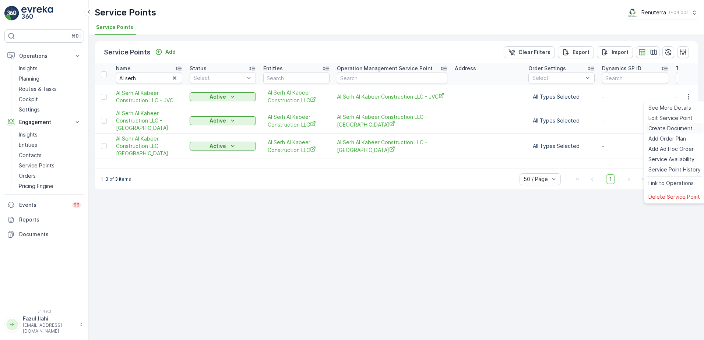
click at [672, 130] on span "Create Document" at bounding box center [670, 128] width 44 height 7
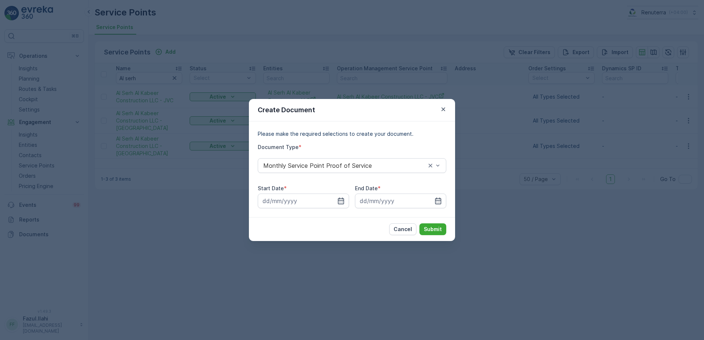
drag, startPoint x: 343, startPoint y: 202, endPoint x: 349, endPoint y: 208, distance: 8.3
click at [343, 202] on icon "button" at bounding box center [340, 200] width 7 height 7
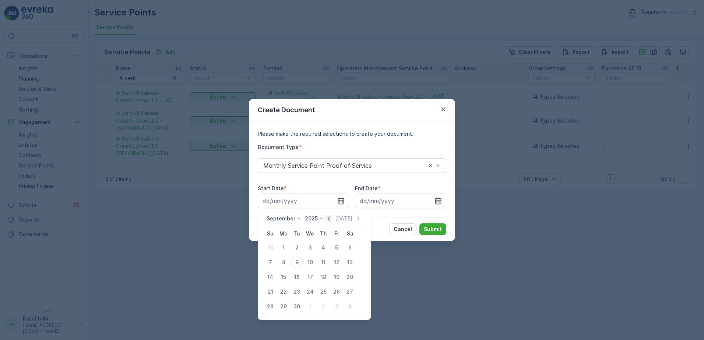
click at [326, 218] on icon "button" at bounding box center [328, 218] width 7 height 7
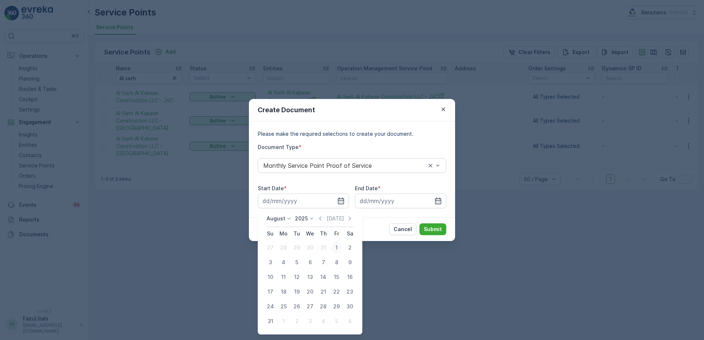
click at [336, 246] on div "1" at bounding box center [337, 248] width 12 height 12
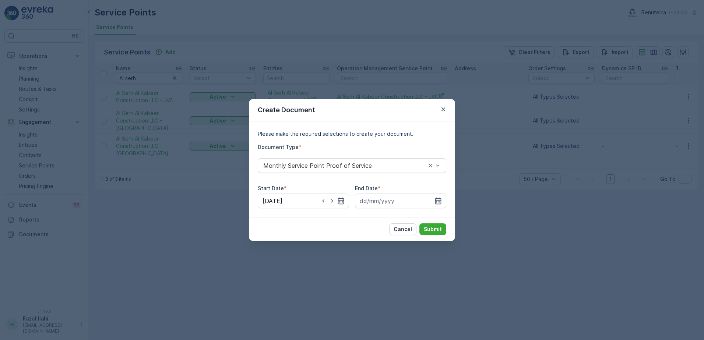
type input "01.08.2025"
click at [440, 200] on icon "button" at bounding box center [438, 200] width 7 height 7
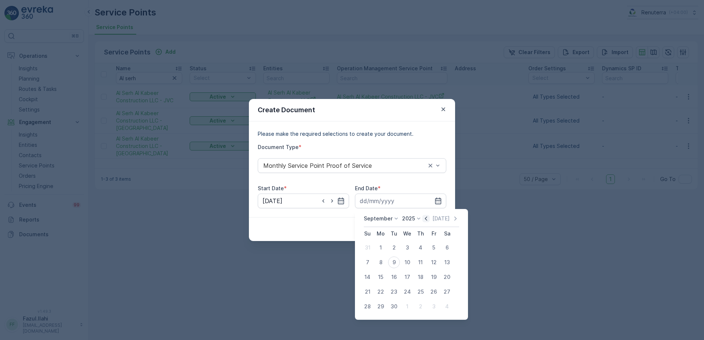
click at [425, 218] on icon "button" at bounding box center [426, 219] width 2 height 4
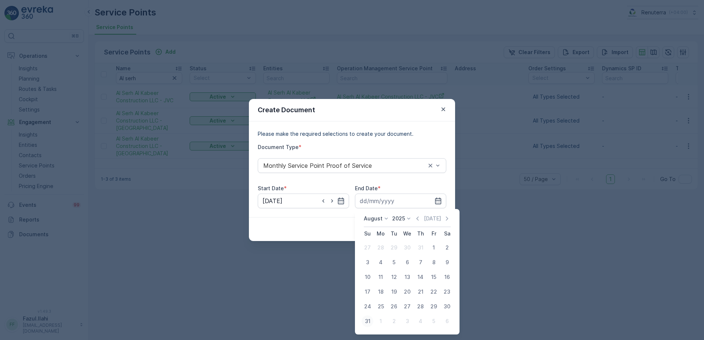
click at [369, 324] on div "31" at bounding box center [368, 322] width 12 height 12
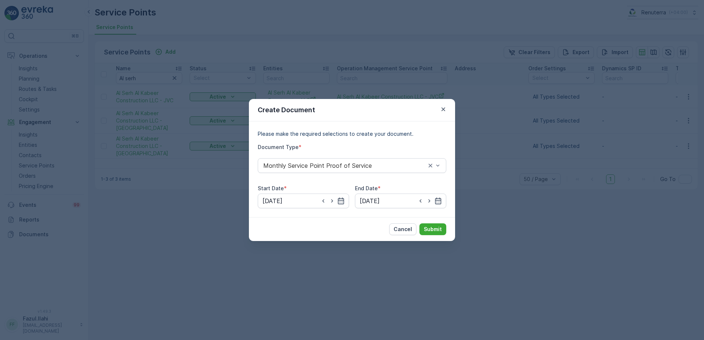
type input "31.08.2025"
click at [436, 230] on p "Submit" at bounding box center [433, 229] width 18 height 7
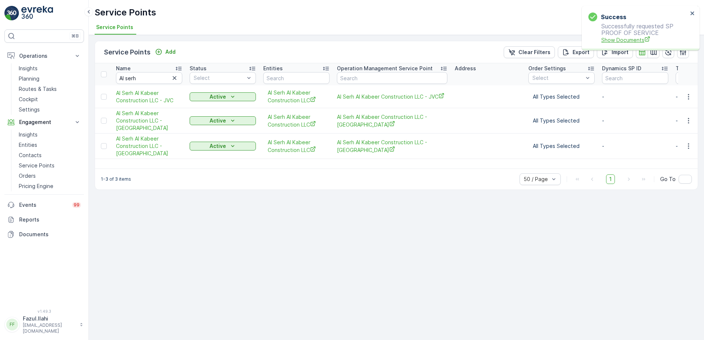
click at [621, 40] on span "Show Documents" at bounding box center [644, 40] width 87 height 8
click at [150, 78] on input "Al serh" at bounding box center [149, 78] width 66 height 12
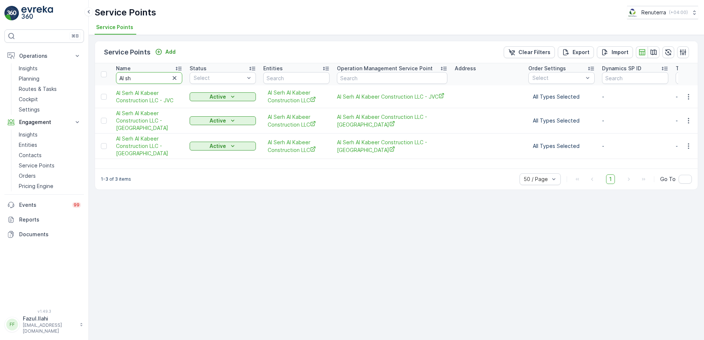
type input "Al sho"
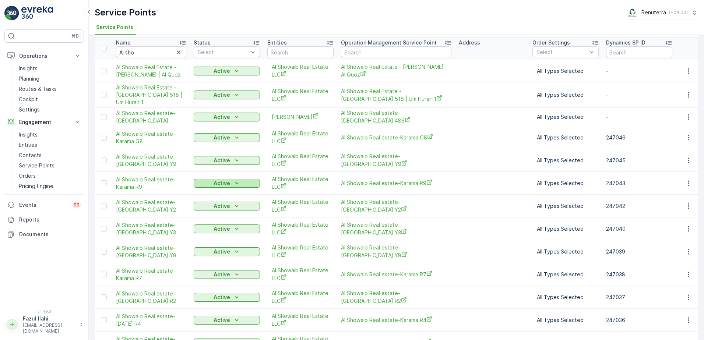
scroll to position [37, 0]
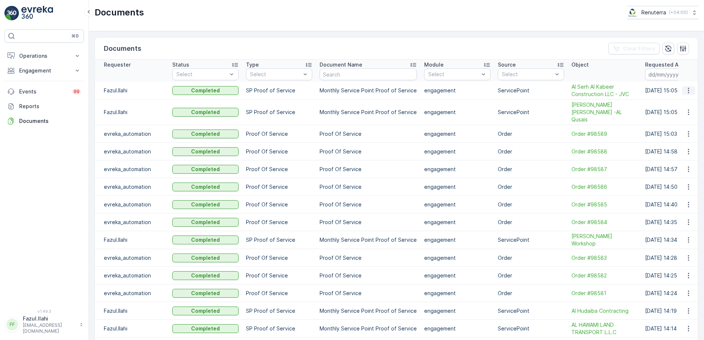
click at [685, 91] on icon "button" at bounding box center [688, 90] width 7 height 7
click at [686, 102] on span "See Details" at bounding box center [686, 101] width 28 height 7
